Goal: Transaction & Acquisition: Purchase product/service

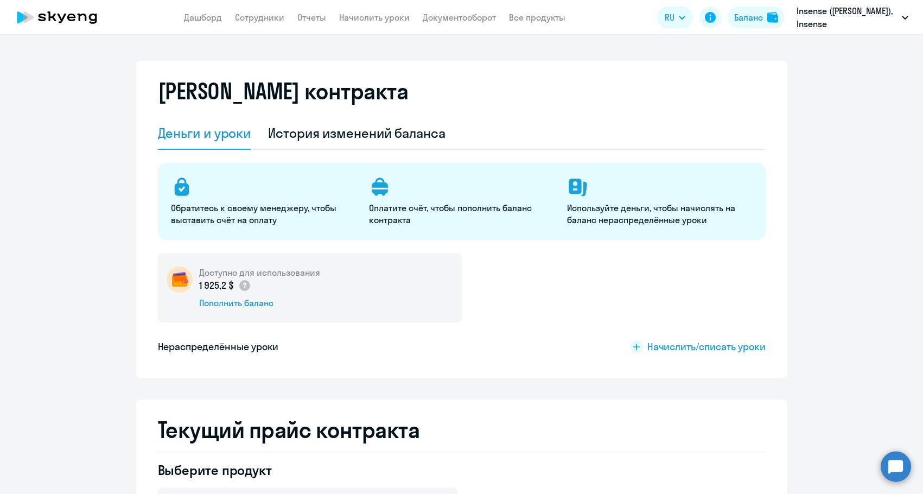
select select "english_adult_not_native_speaker"
click at [347, 132] on div "История изменений баланса" at bounding box center [356, 132] width 177 height 17
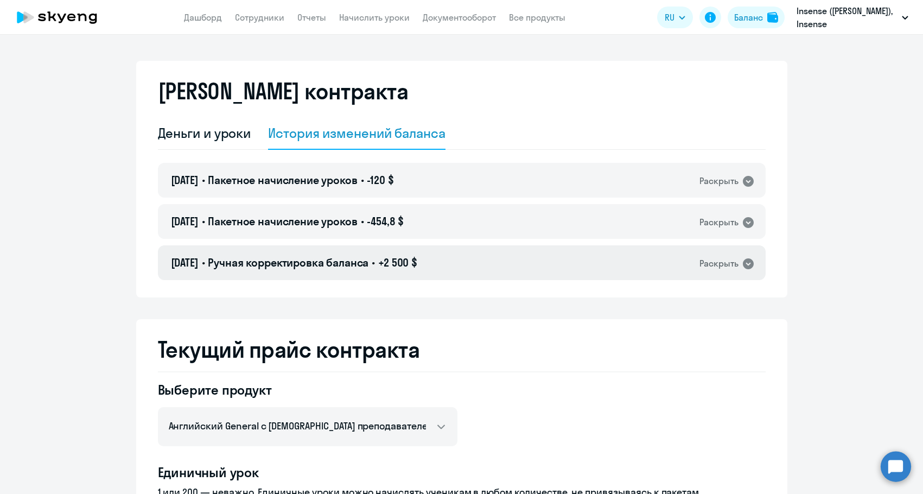
click at [352, 262] on span "Ручная корректировка баланса" at bounding box center [288, 263] width 161 height 14
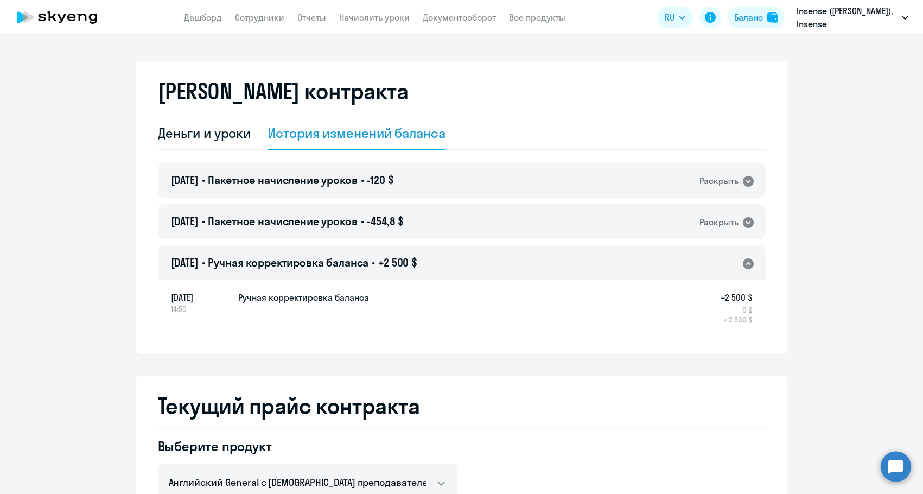
click at [352, 262] on span "Ручная корректировка баланса" at bounding box center [288, 263] width 161 height 14
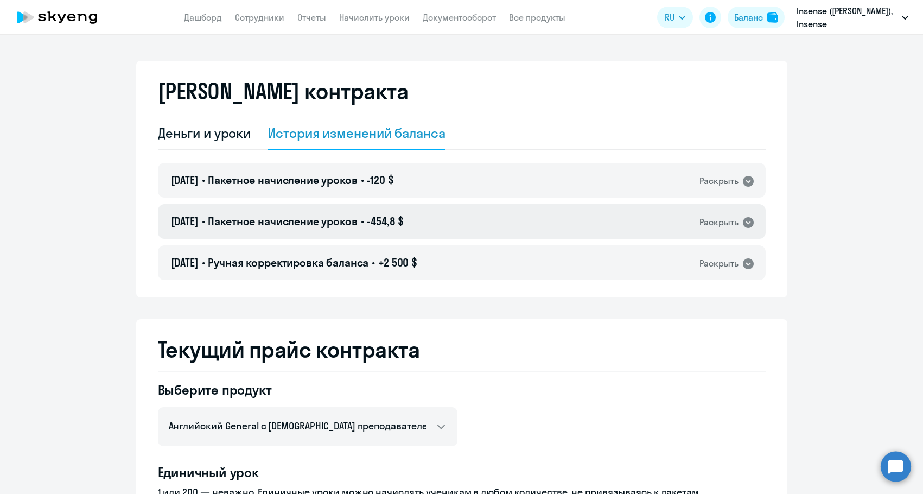
click at [354, 224] on span "Пакетное начисление уроков" at bounding box center [282, 221] width 149 height 14
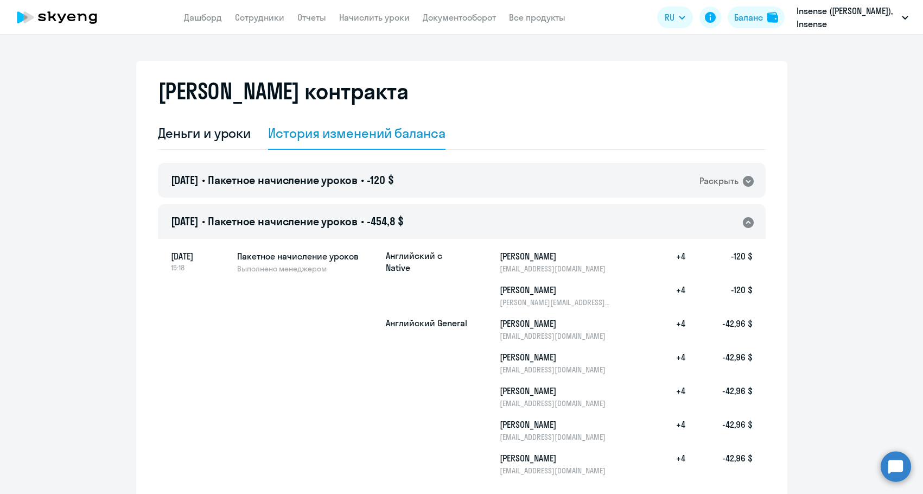
click at [352, 224] on span "Пакетное начисление уроков" at bounding box center [282, 221] width 149 height 14
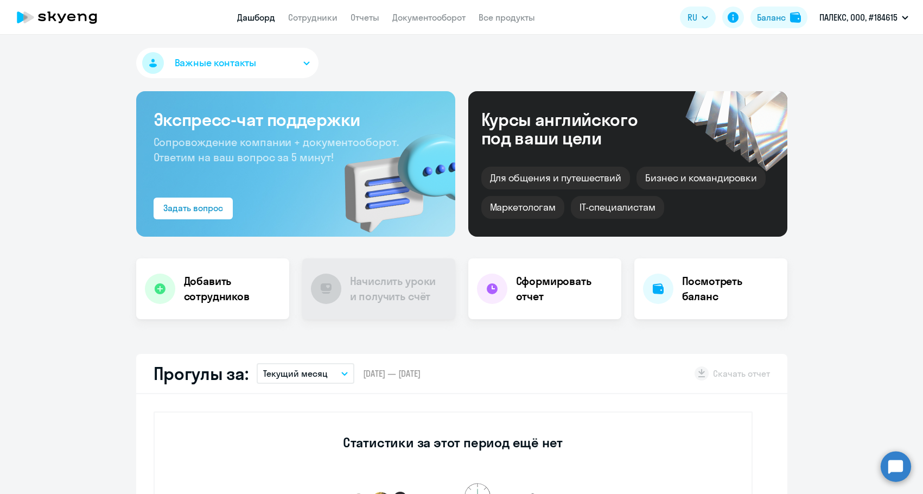
click at [420, 23] on app-menu-item-link "Документооборот" at bounding box center [428, 18] width 73 height 14
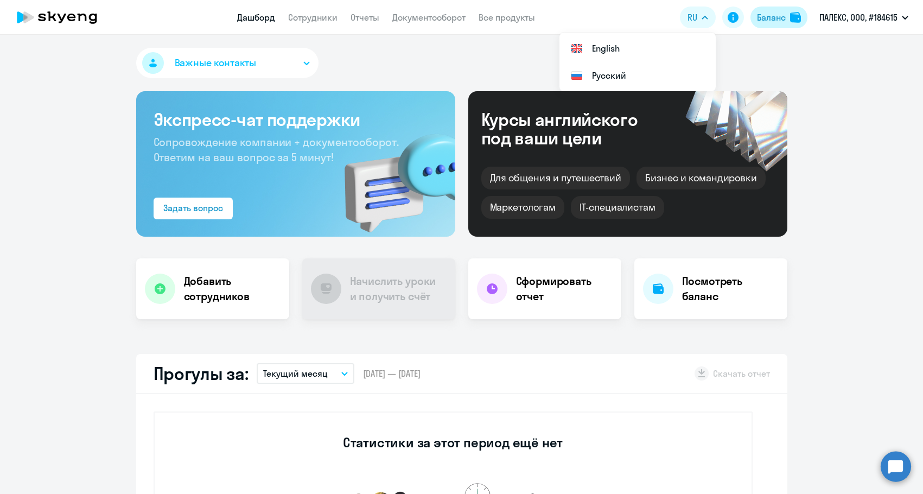
click at [773, 20] on div "Баланс" at bounding box center [771, 17] width 29 height 13
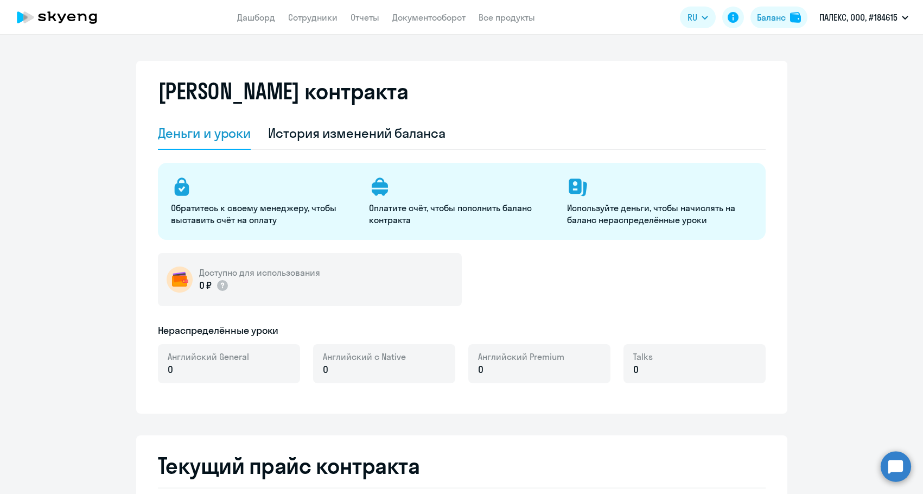
select select "english_adult_not_native_speaker"
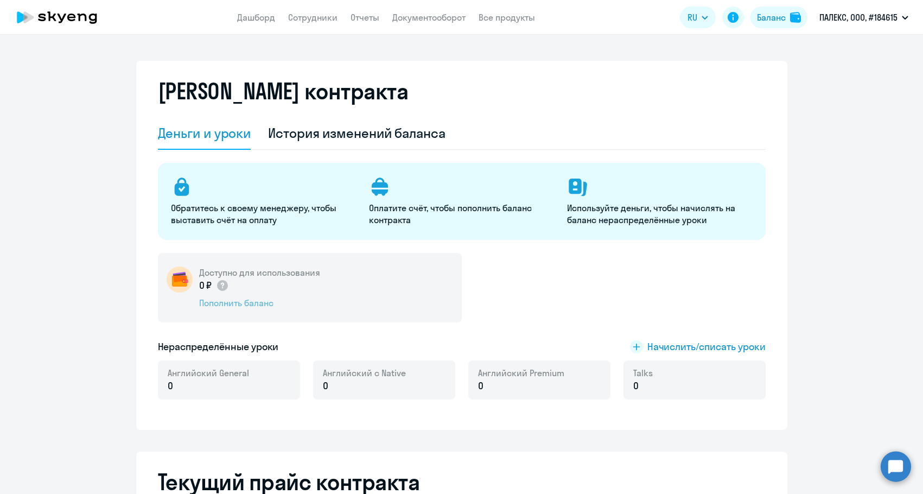
click at [252, 308] on div "Пополнить баланс" at bounding box center [259, 303] width 121 height 12
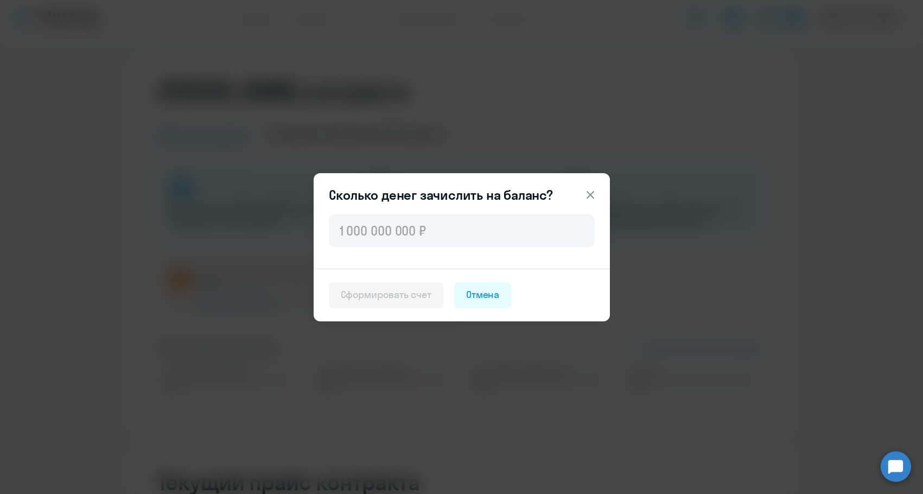
click at [428, 252] on div at bounding box center [462, 240] width 296 height 56
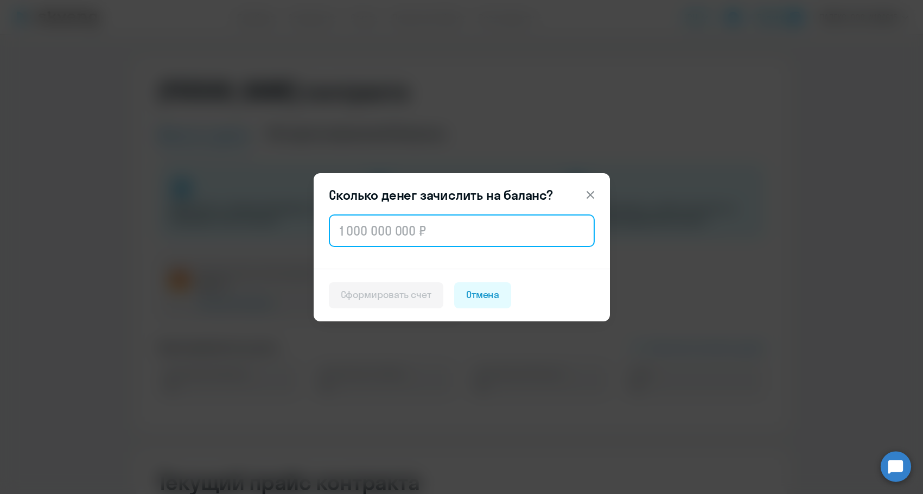
click at [424, 238] on input "text" at bounding box center [462, 230] width 266 height 33
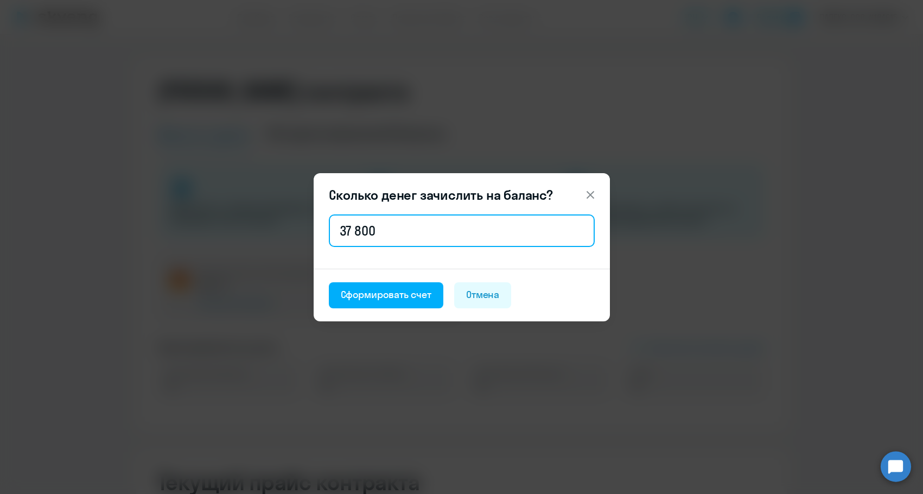
type input "37 800"
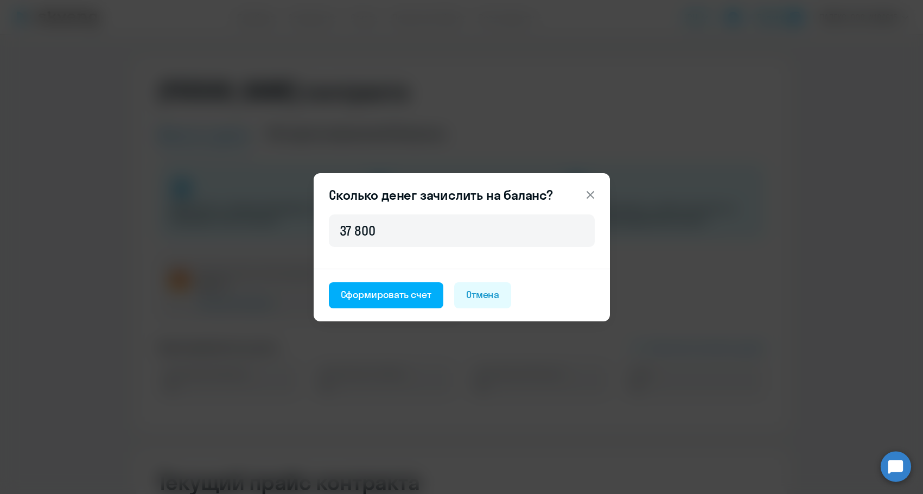
click at [401, 310] on footer "Сформировать счет [PERSON_NAME]" at bounding box center [462, 295] width 296 height 53
click at [394, 298] on div "Сформировать счет" at bounding box center [386, 295] width 91 height 14
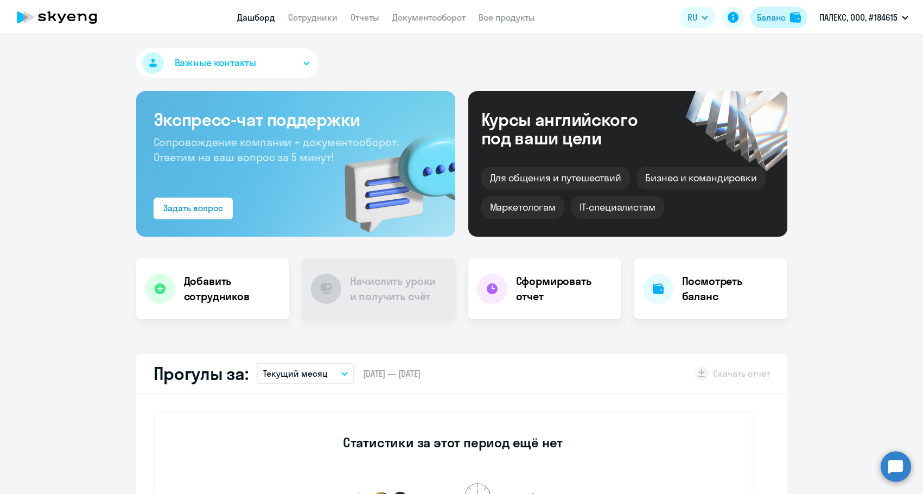
click at [782, 20] on div "Баланс" at bounding box center [771, 17] width 29 height 13
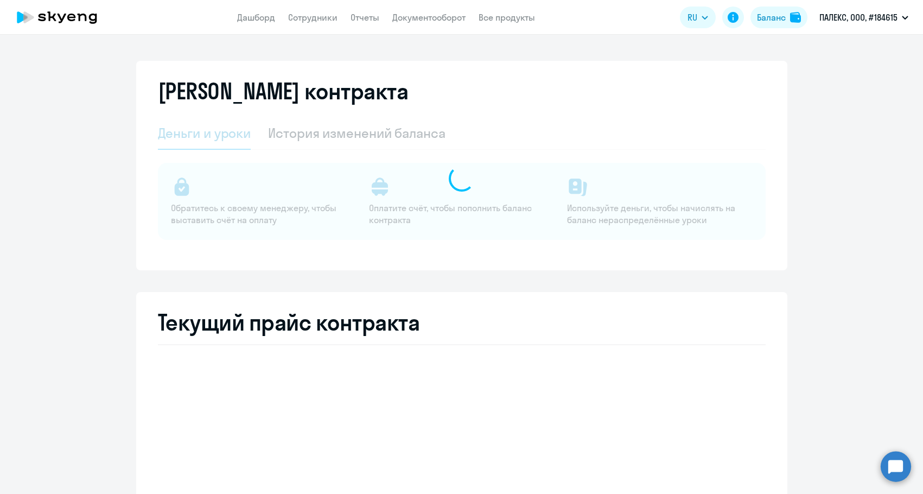
select select "english_adult_not_native_speaker"
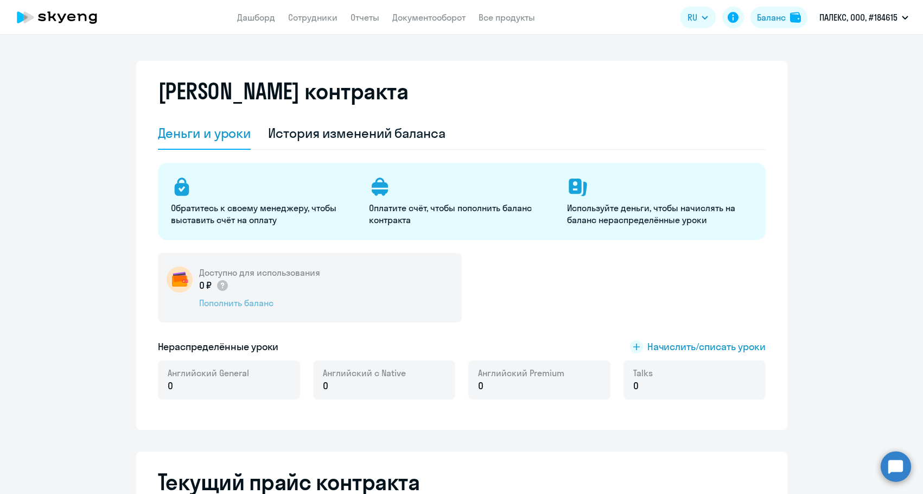
click at [207, 304] on div "Пополнить баланс" at bounding box center [259, 303] width 121 height 12
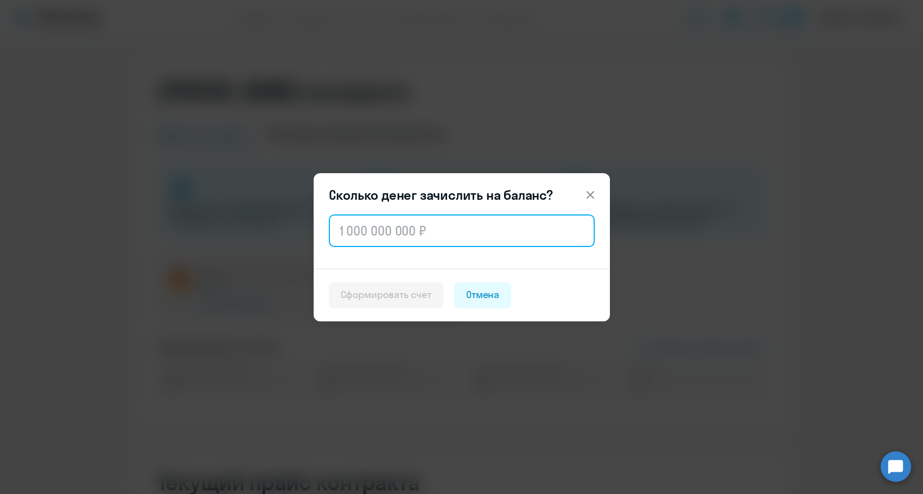
click at [414, 218] on input "text" at bounding box center [462, 230] width 266 height 33
paste input "38 400"
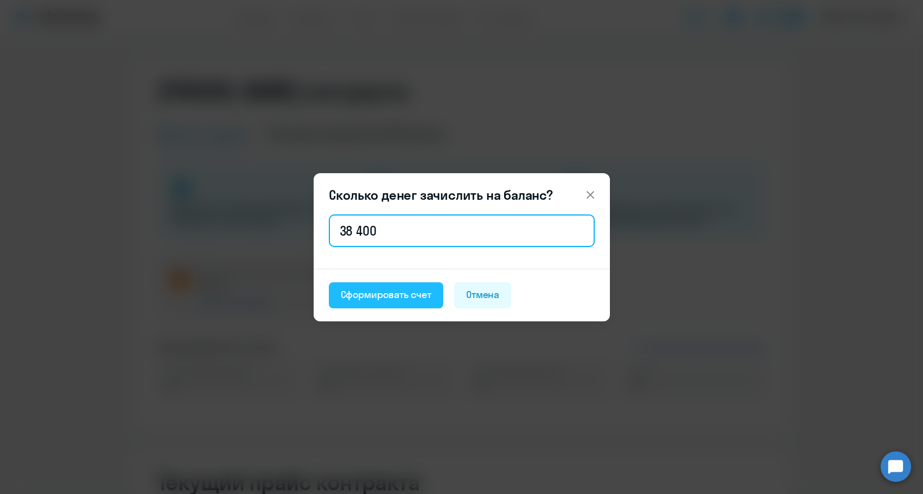
type input "38 400"
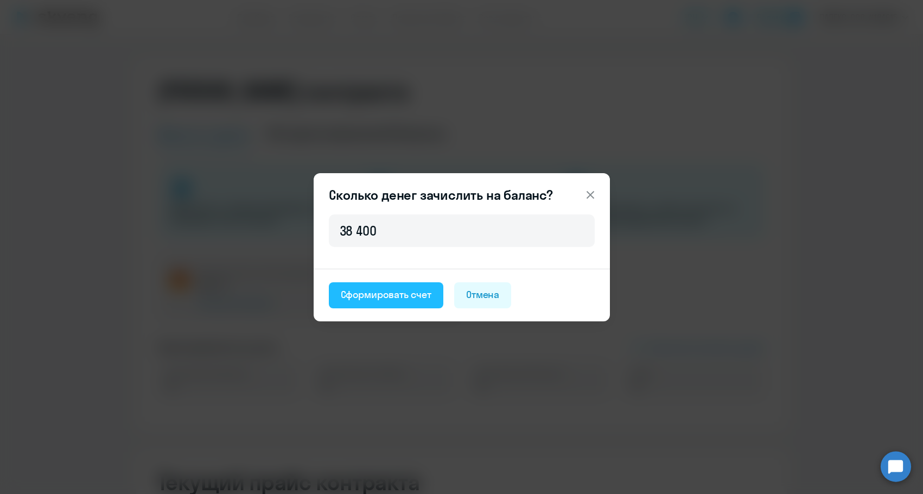
click at [380, 284] on button "Сформировать счет" at bounding box center [386, 295] width 114 height 26
